Goal: Task Accomplishment & Management: Manage account settings

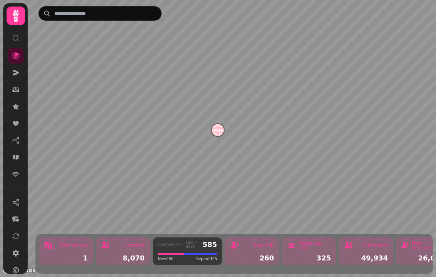
click at [218, 127] on img "House of Fu Manchester" at bounding box center [218, 130] width 12 height 12
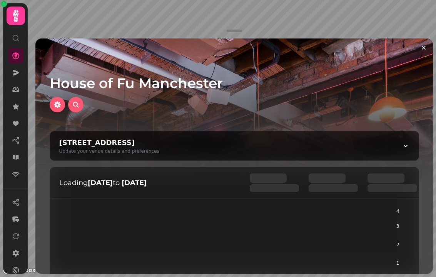
click at [210, 147] on div "[STREET_ADDRESS] Update your venue details and preferences" at bounding box center [234, 145] width 369 height 29
select select "**********"
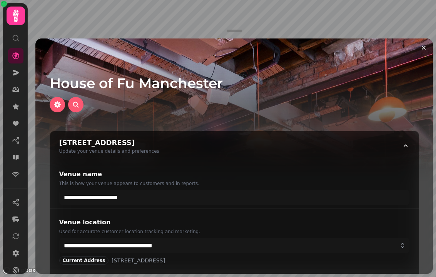
click at [15, 54] on icon at bounding box center [15, 55] width 7 height 7
click at [17, 74] on icon at bounding box center [16, 72] width 6 height 5
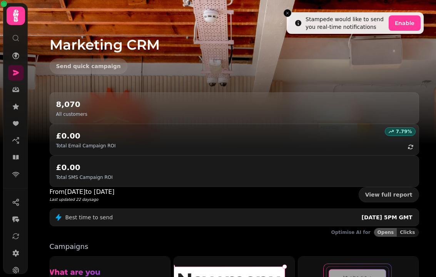
click at [17, 57] on icon at bounding box center [16, 56] width 8 height 8
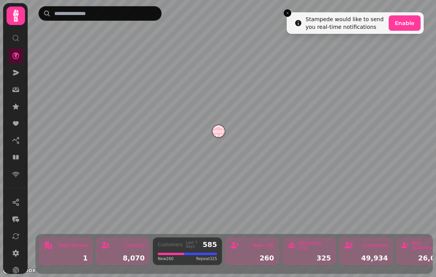
click at [12, 15] on icon at bounding box center [15, 15] width 15 height 15
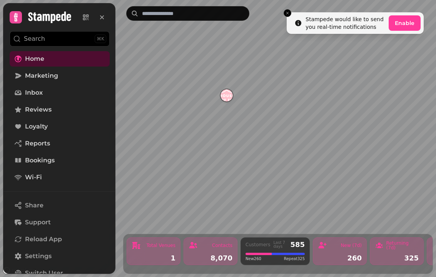
click at [167, 246] on div "Total Venues 1" at bounding box center [154, 252] width 54 height 28
click at [290, 12] on button "Close toast" at bounding box center [288, 13] width 8 height 8
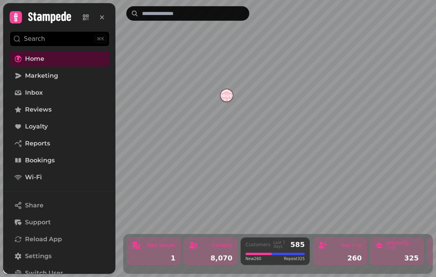
click at [71, 163] on link "Bookings" at bounding box center [60, 160] width 100 height 15
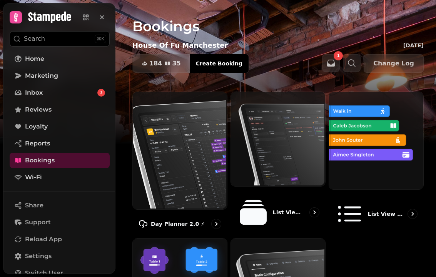
click at [183, 141] on img at bounding box center [179, 149] width 94 height 117
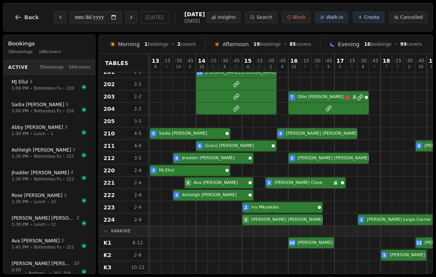
scroll to position [512, 600]
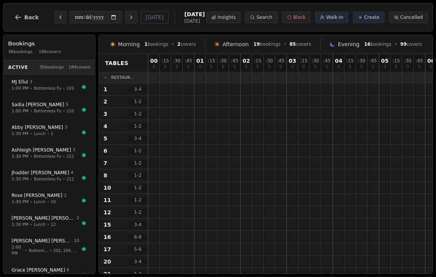
scroll to position [503, 486]
